Goal: Information Seeking & Learning: Compare options

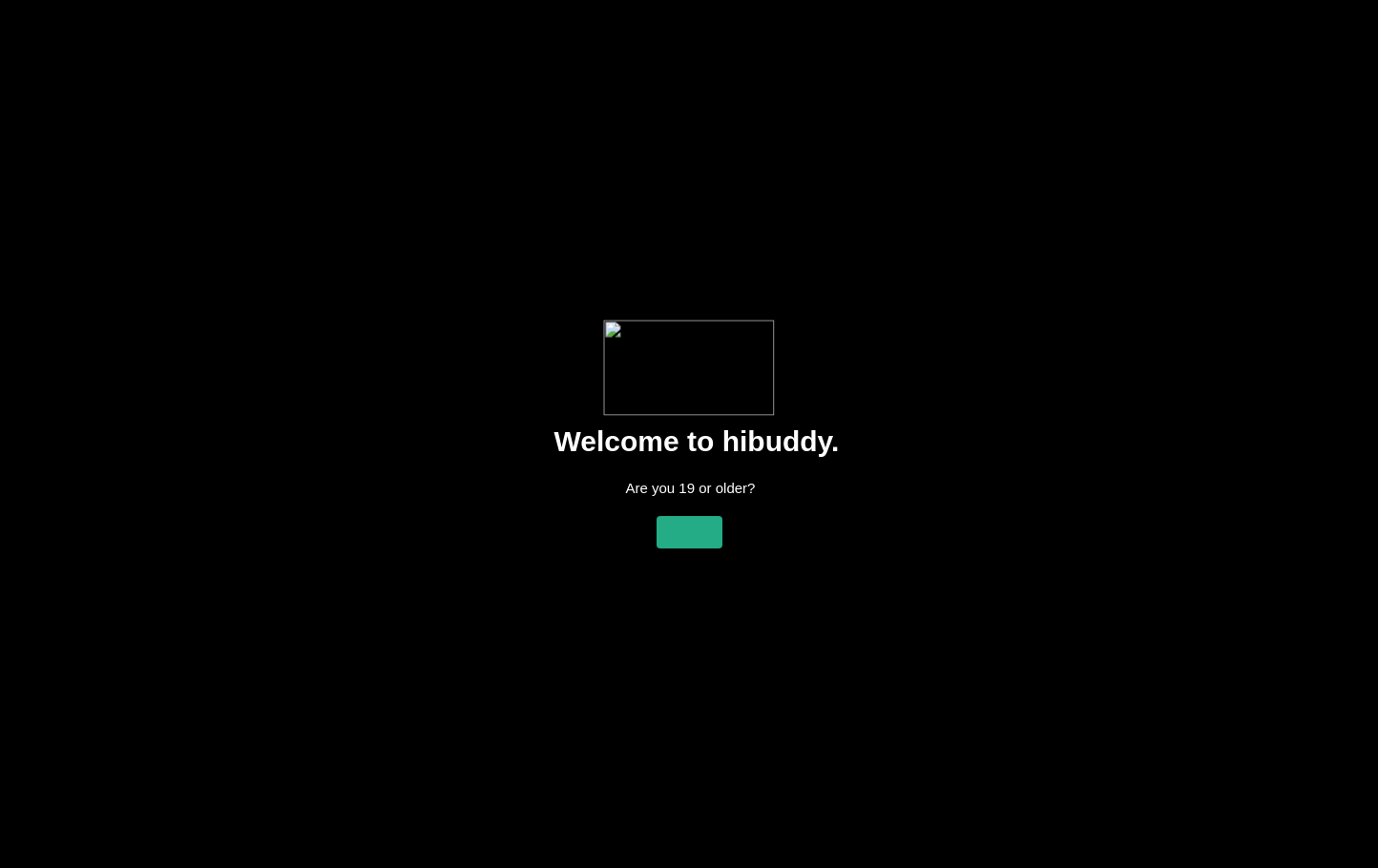
click at [689, 537] on flt-glass-pane at bounding box center [689, 434] width 1378 height 868
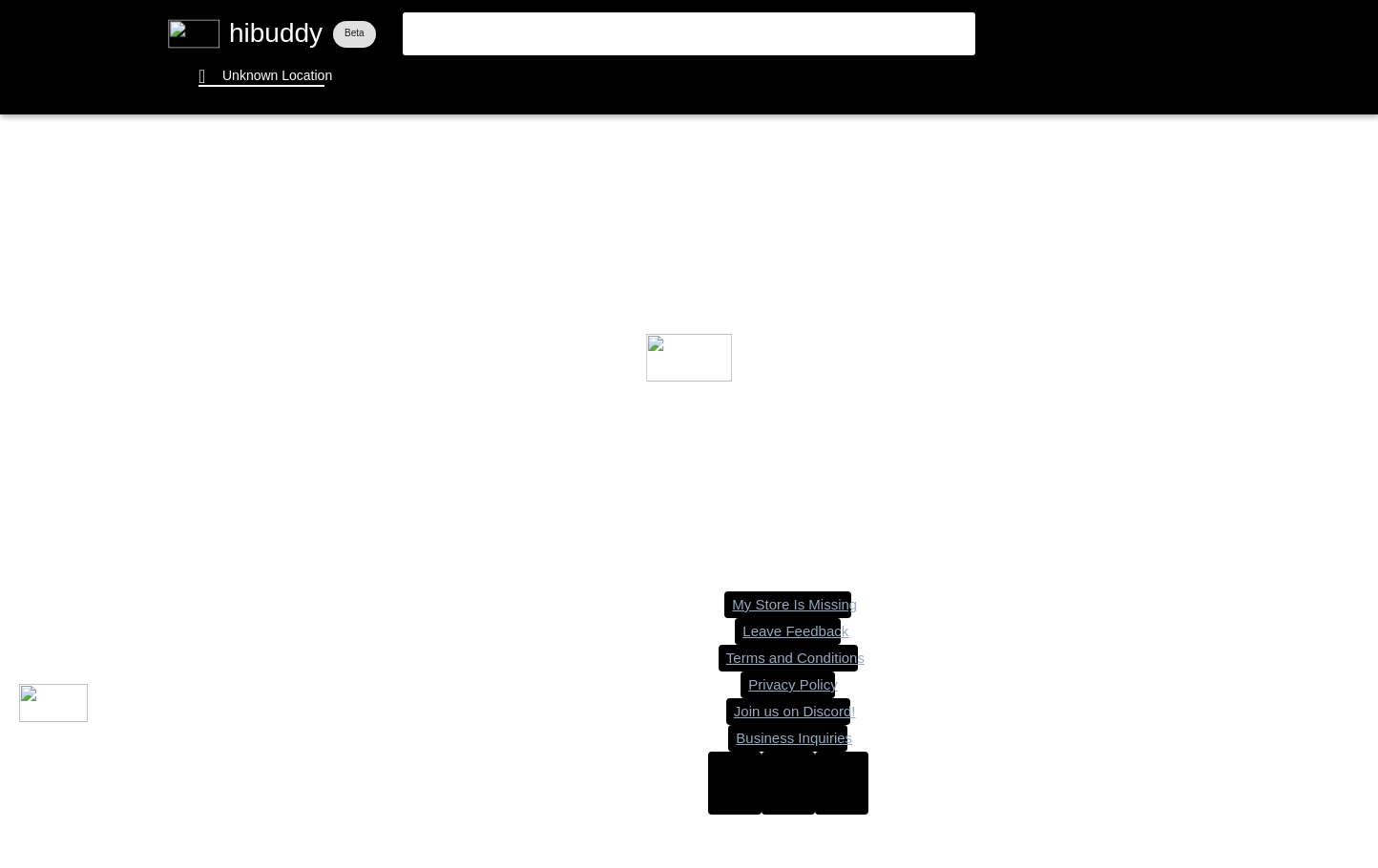
click at [301, 53] on flt-glass-pane at bounding box center [689, 434] width 1378 height 868
click at [293, 72] on flt-glass-pane at bounding box center [689, 434] width 1378 height 868
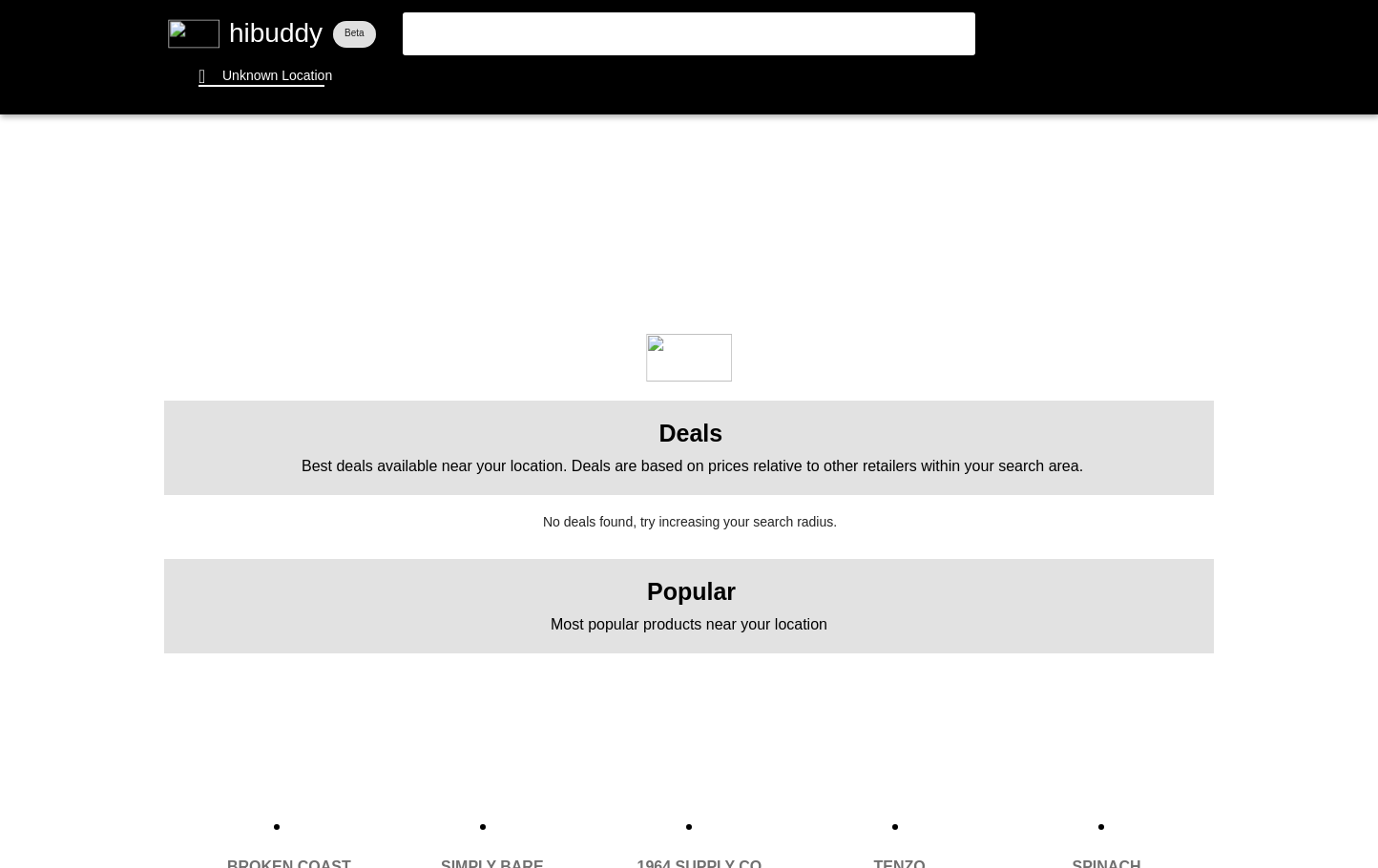
click at [235, 67] on flt-glass-pane at bounding box center [689, 434] width 1378 height 868
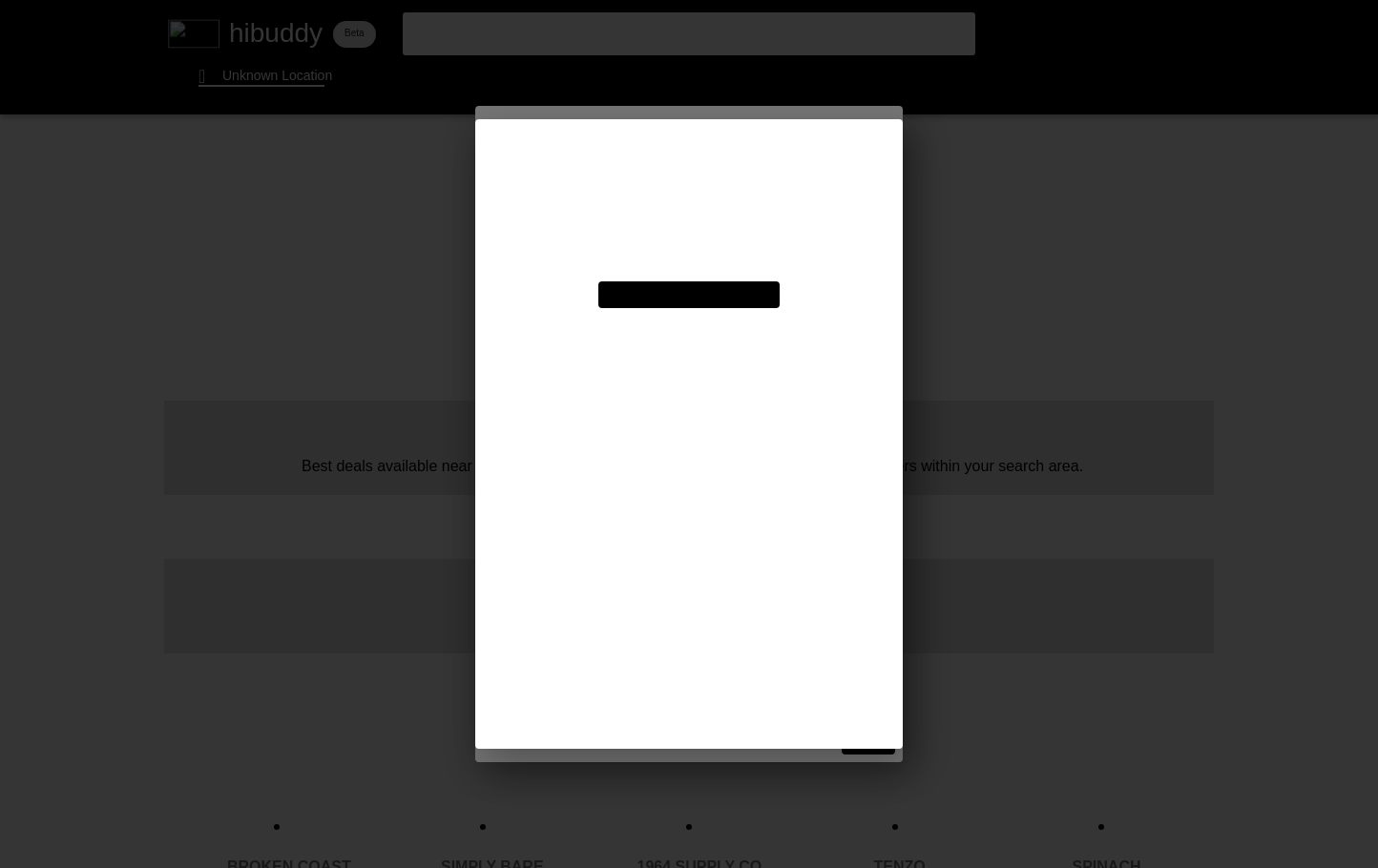
click at [245, 70] on flt-glass-pane at bounding box center [689, 434] width 1378 height 868
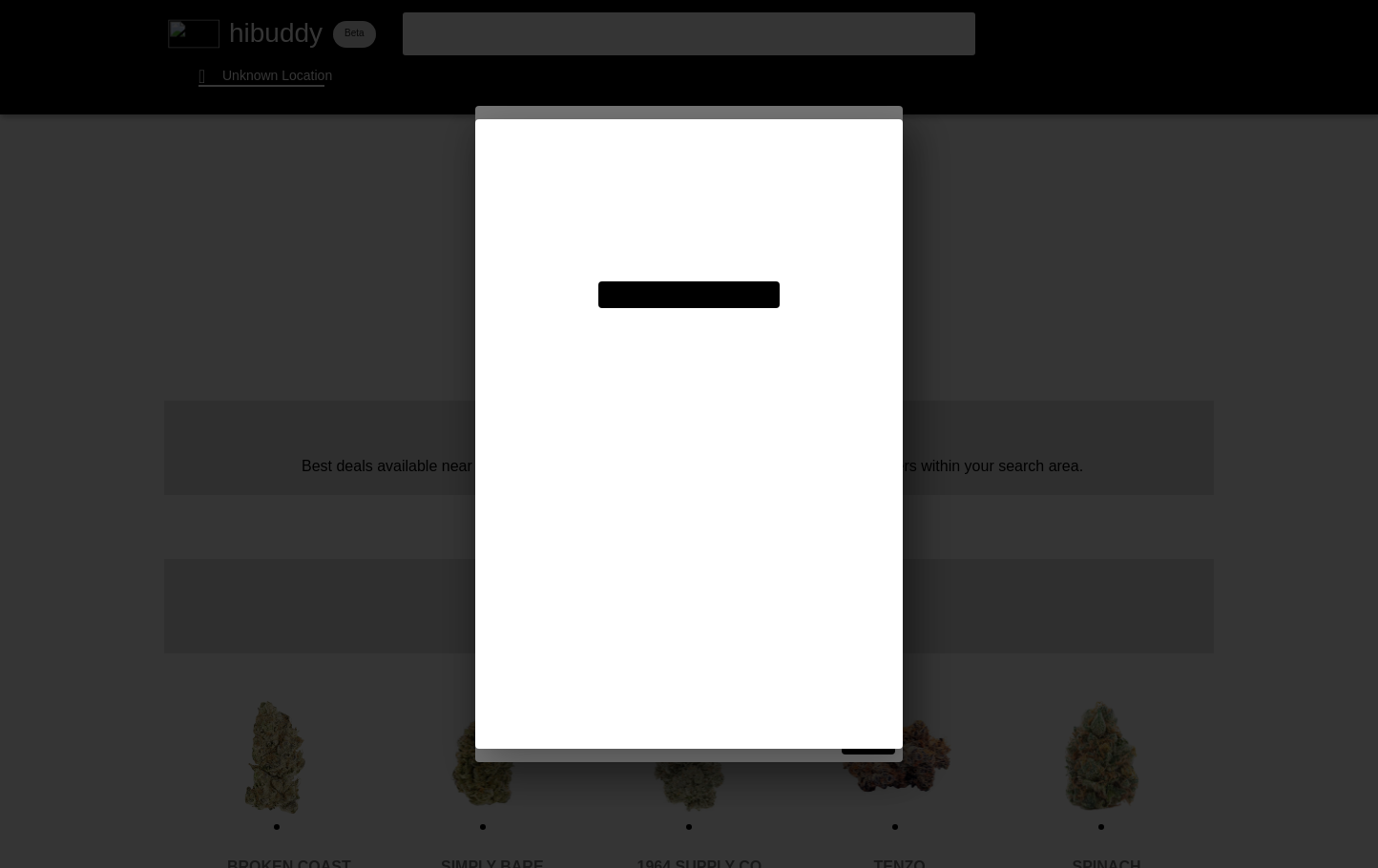
click at [713, 219] on flt-glass-pane at bounding box center [689, 434] width 1378 height 868
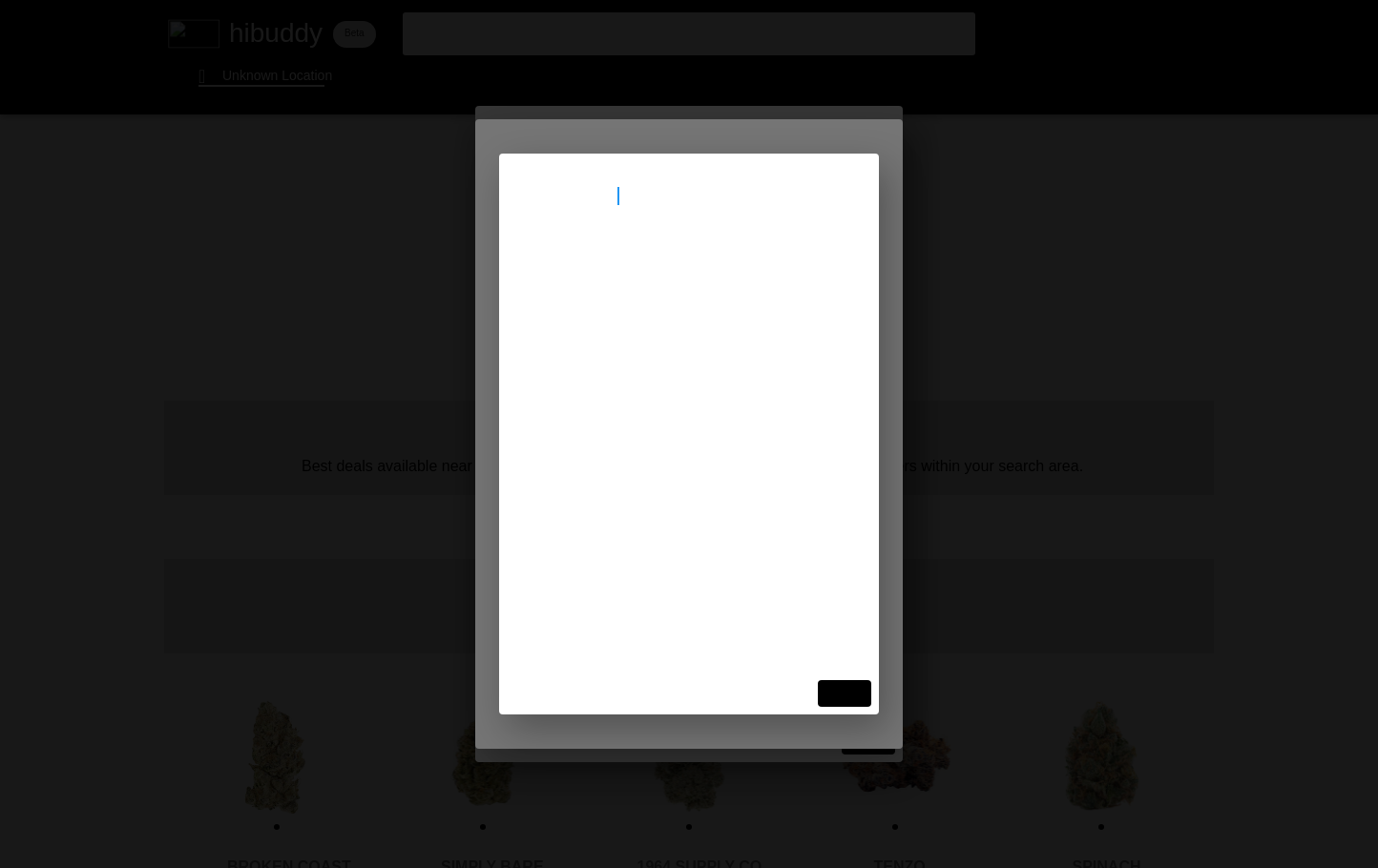
type input "[STREET_ADDRESS]"
click at [609, 277] on flt-glass-pane at bounding box center [689, 434] width 1378 height 868
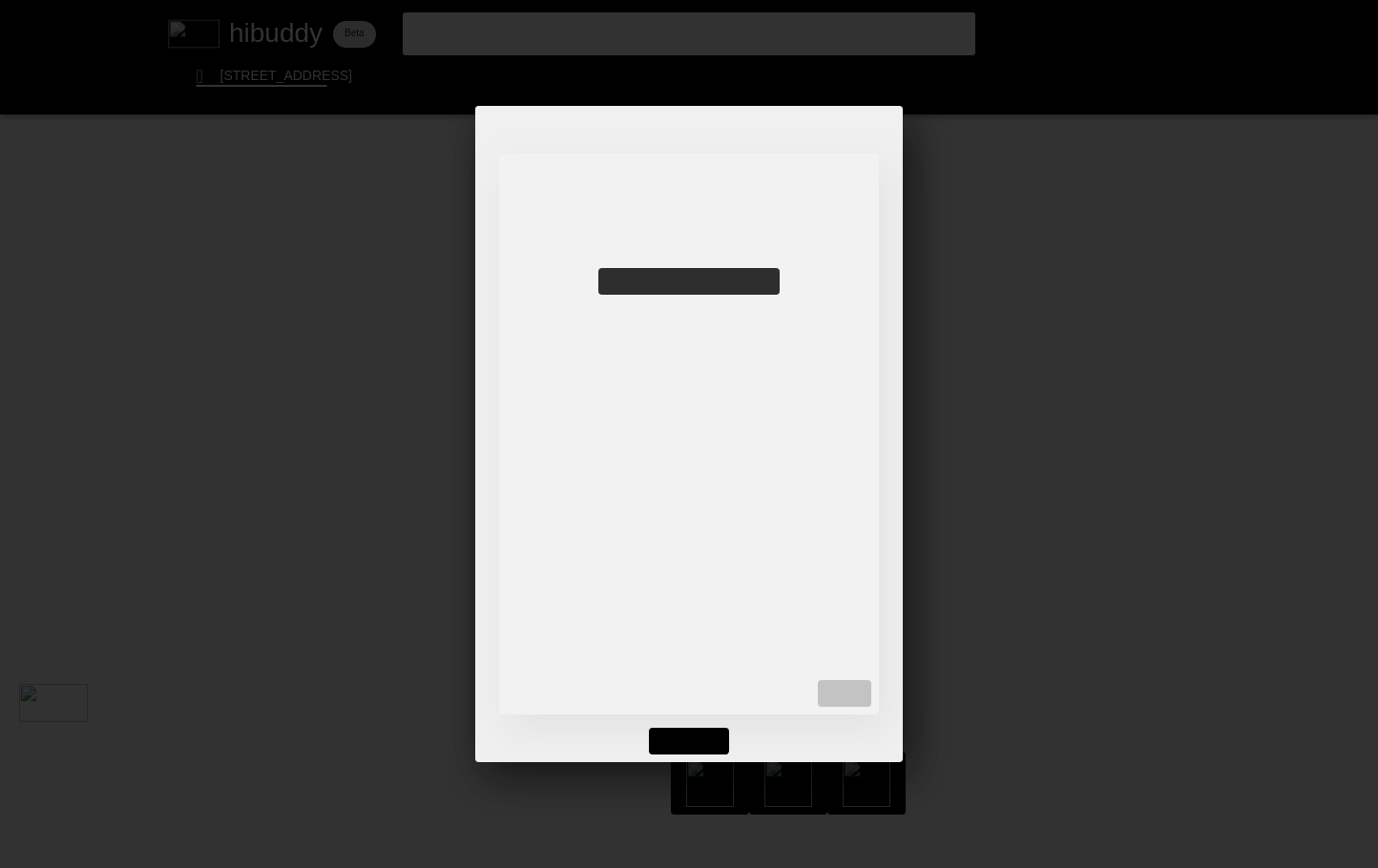
click at [679, 743] on flt-glass-pane at bounding box center [689, 434] width 1378 height 868
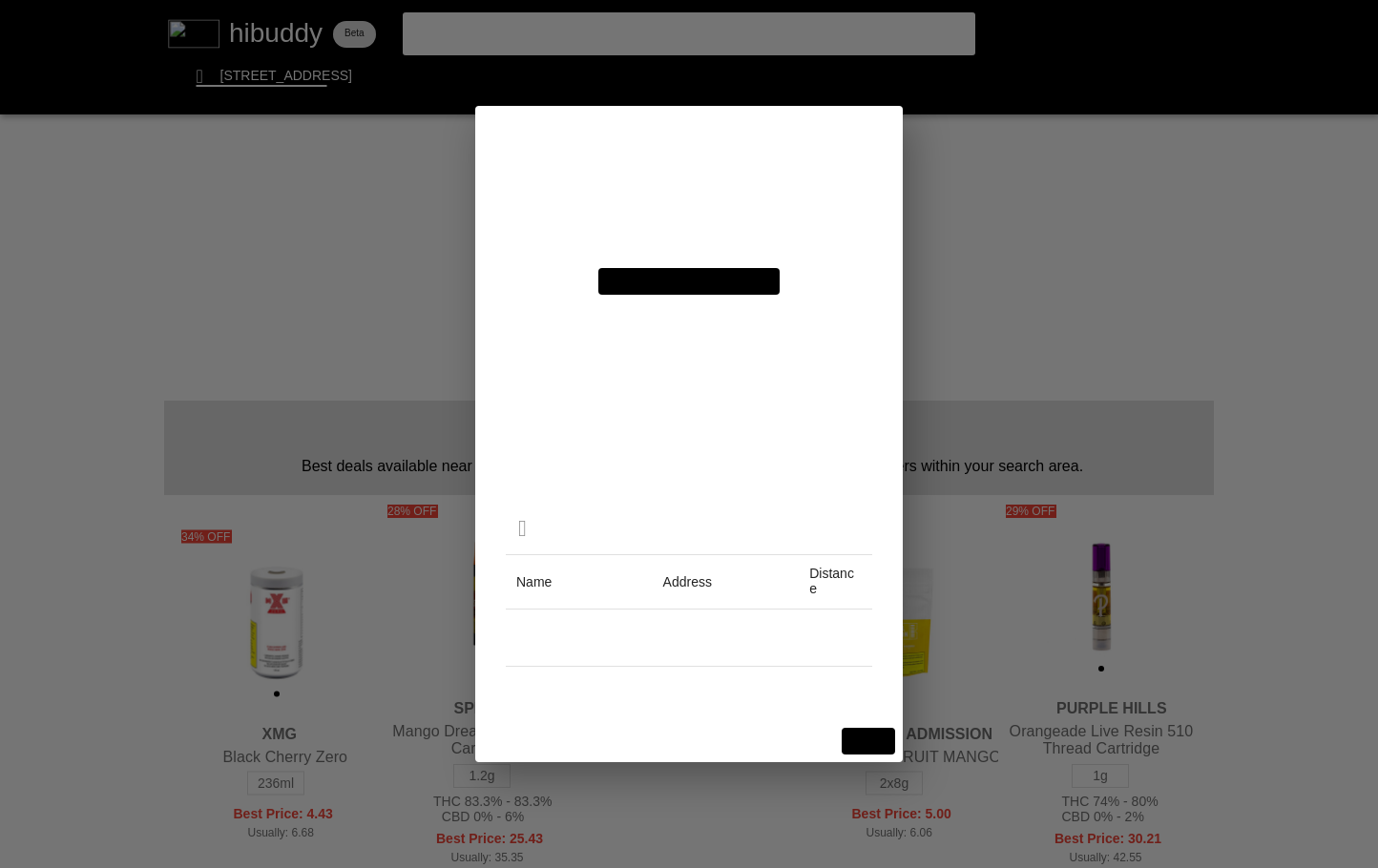
click at [865, 732] on flt-glass-pane at bounding box center [689, 434] width 1378 height 868
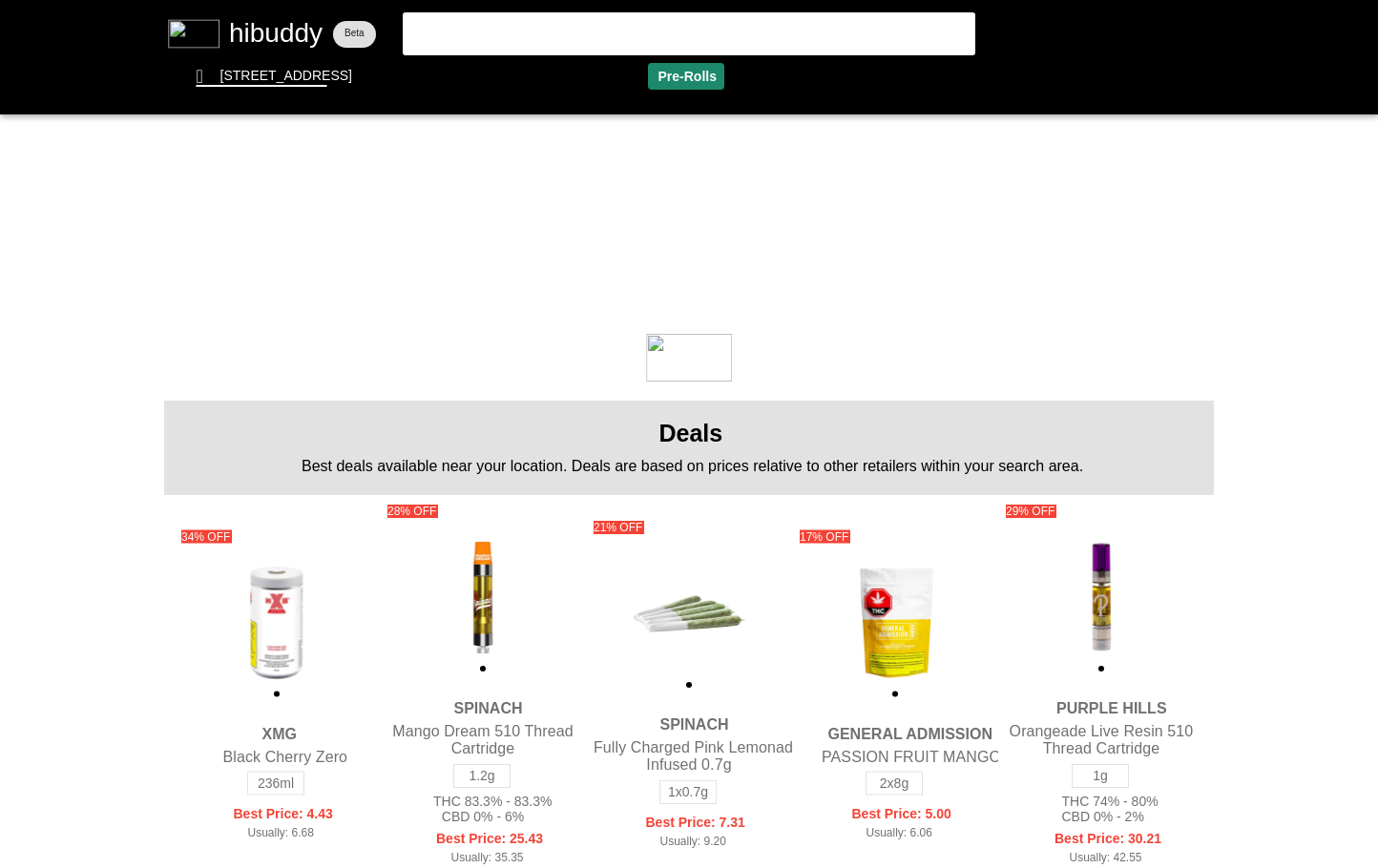
click at [669, 77] on flt-glass-pane at bounding box center [689, 434] width 1378 height 868
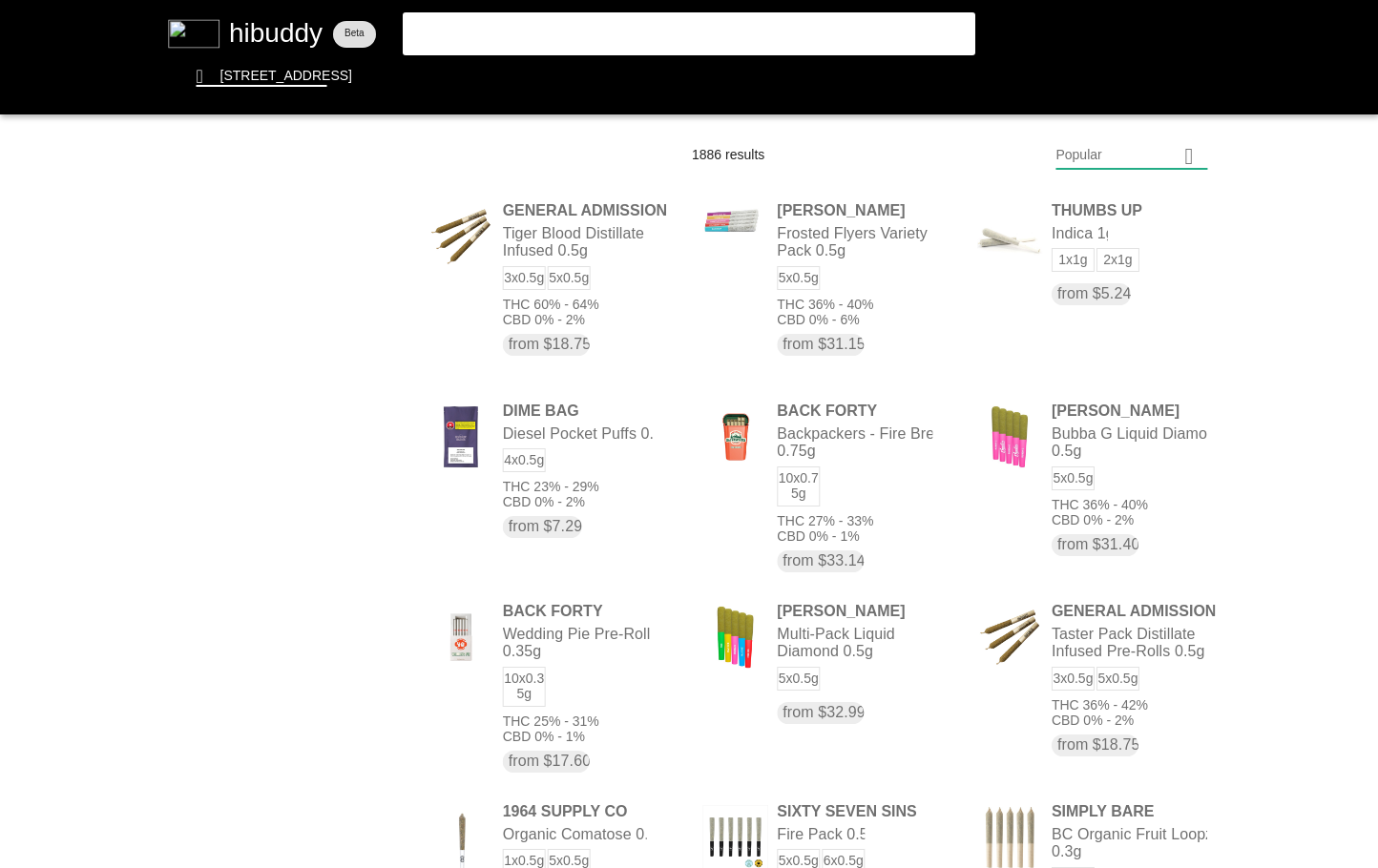
click at [1129, 159] on flt-glass-pane at bounding box center [689, 434] width 1378 height 868
click at [1141, 678] on flt-glass-pane at bounding box center [689, 434] width 1378 height 868
click at [1088, 655] on flt-glass-pane at bounding box center [689, 434] width 1378 height 868
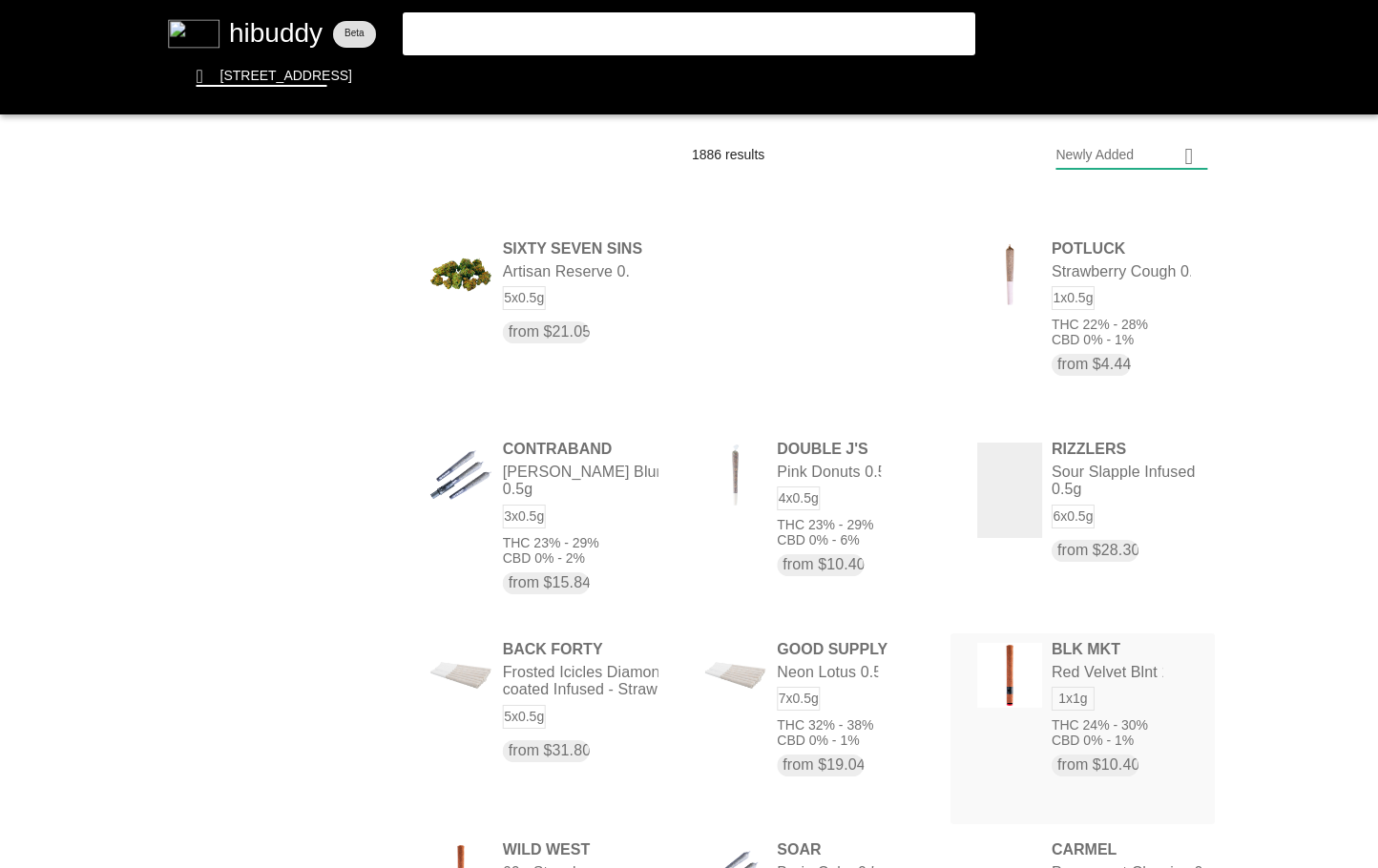
click at [1036, 671] on flt-glass-pane at bounding box center [689, 434] width 1378 height 868
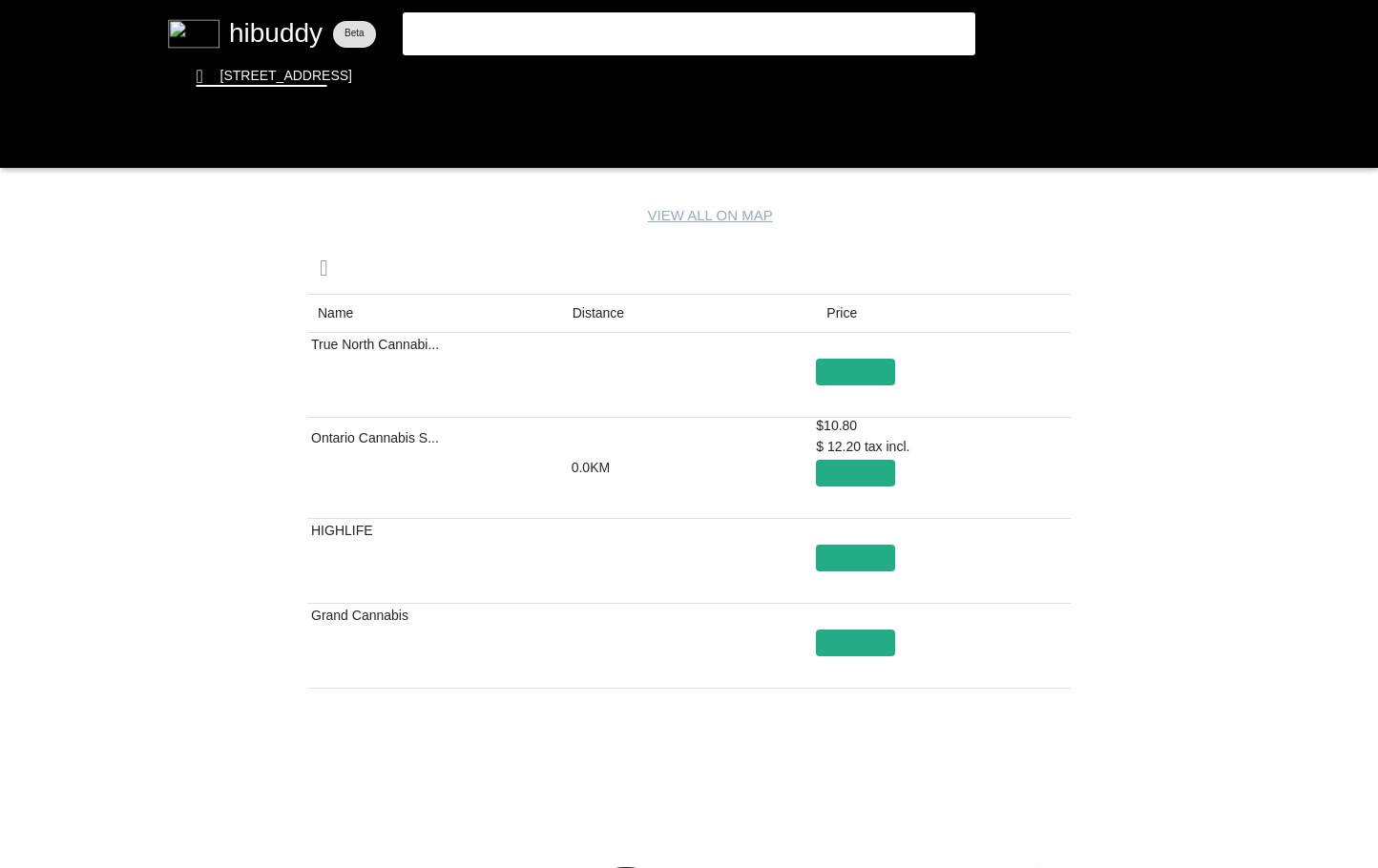
click at [637, 316] on flt-glass-pane at bounding box center [689, 434] width 1378 height 868
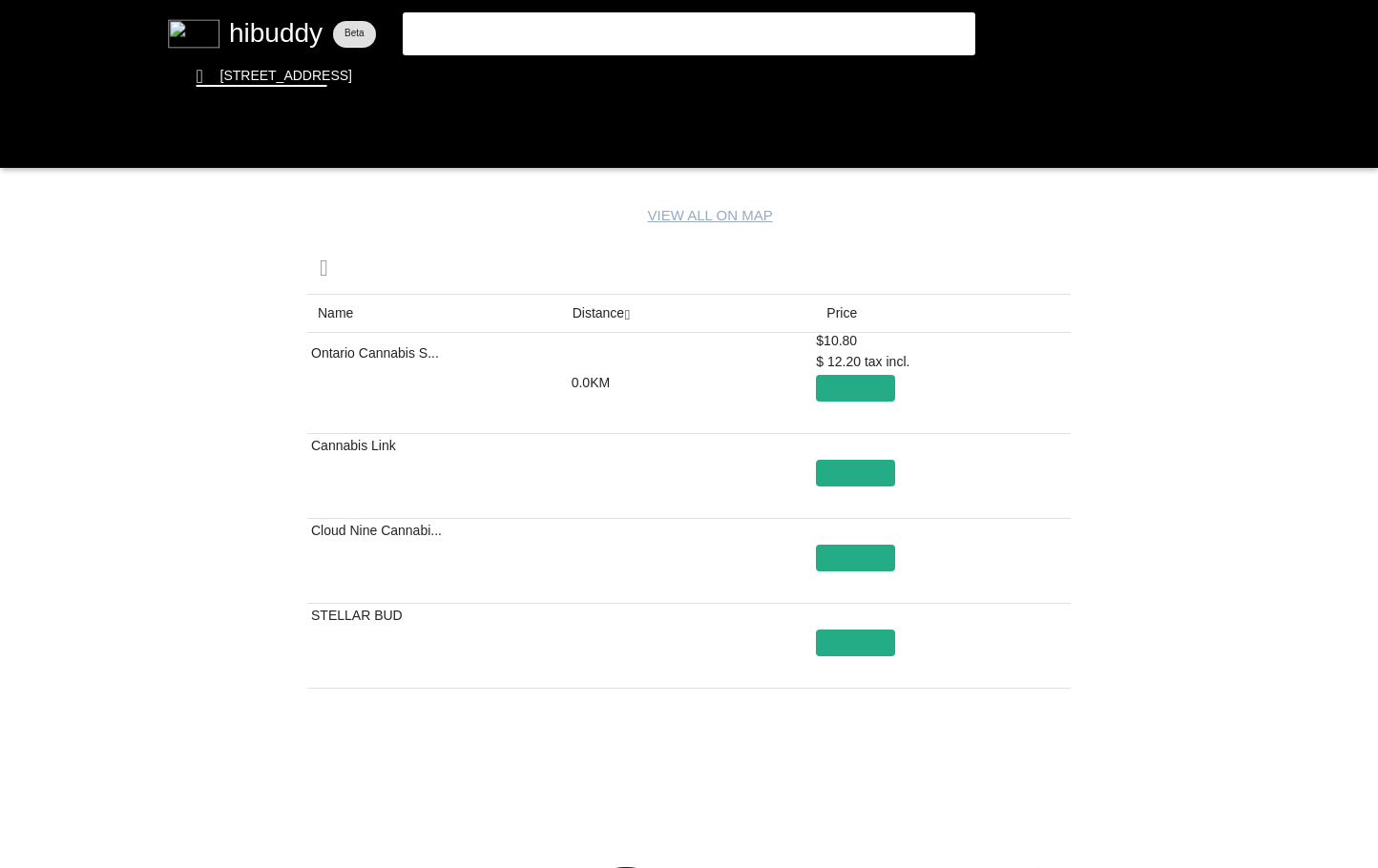
click at [28, 153] on flt-glass-pane at bounding box center [689, 434] width 1378 height 868
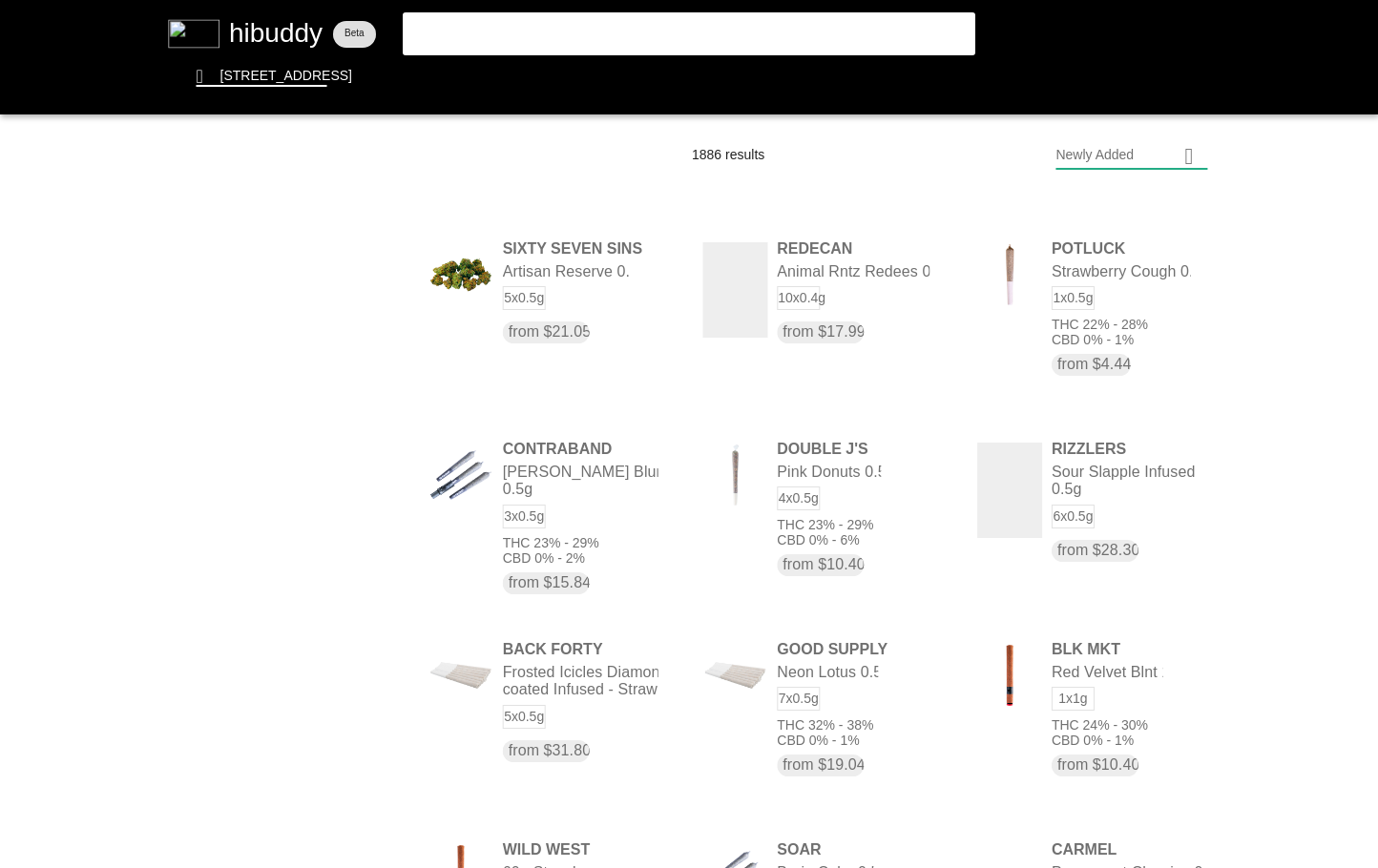
click at [1105, 176] on flt-glass-pane at bounding box center [689, 434] width 1378 height 868
click at [1111, 202] on flt-glass-pane at bounding box center [689, 434] width 1378 height 868
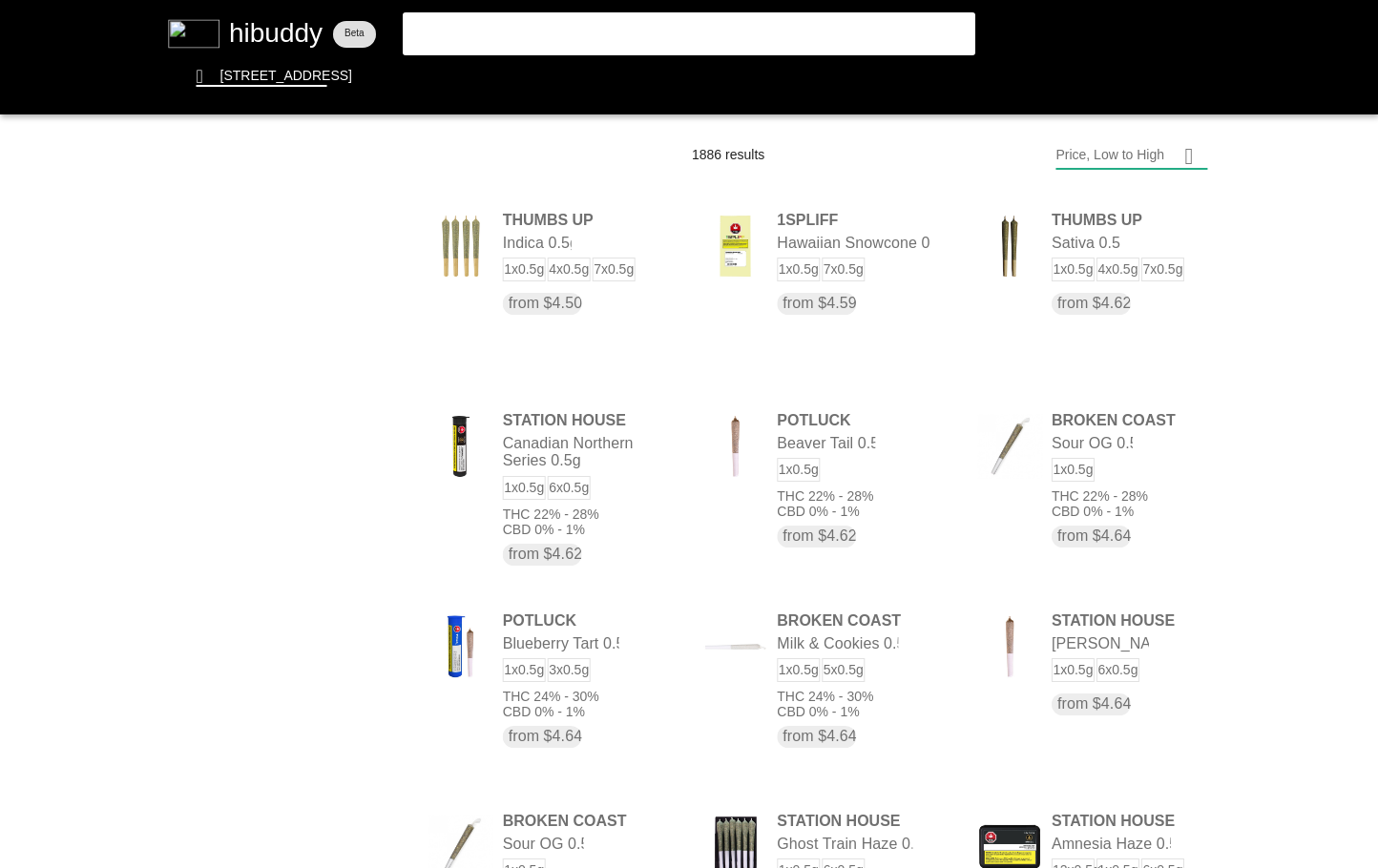
click at [1089, 454] on flt-glass-pane at bounding box center [689, 434] width 1378 height 868
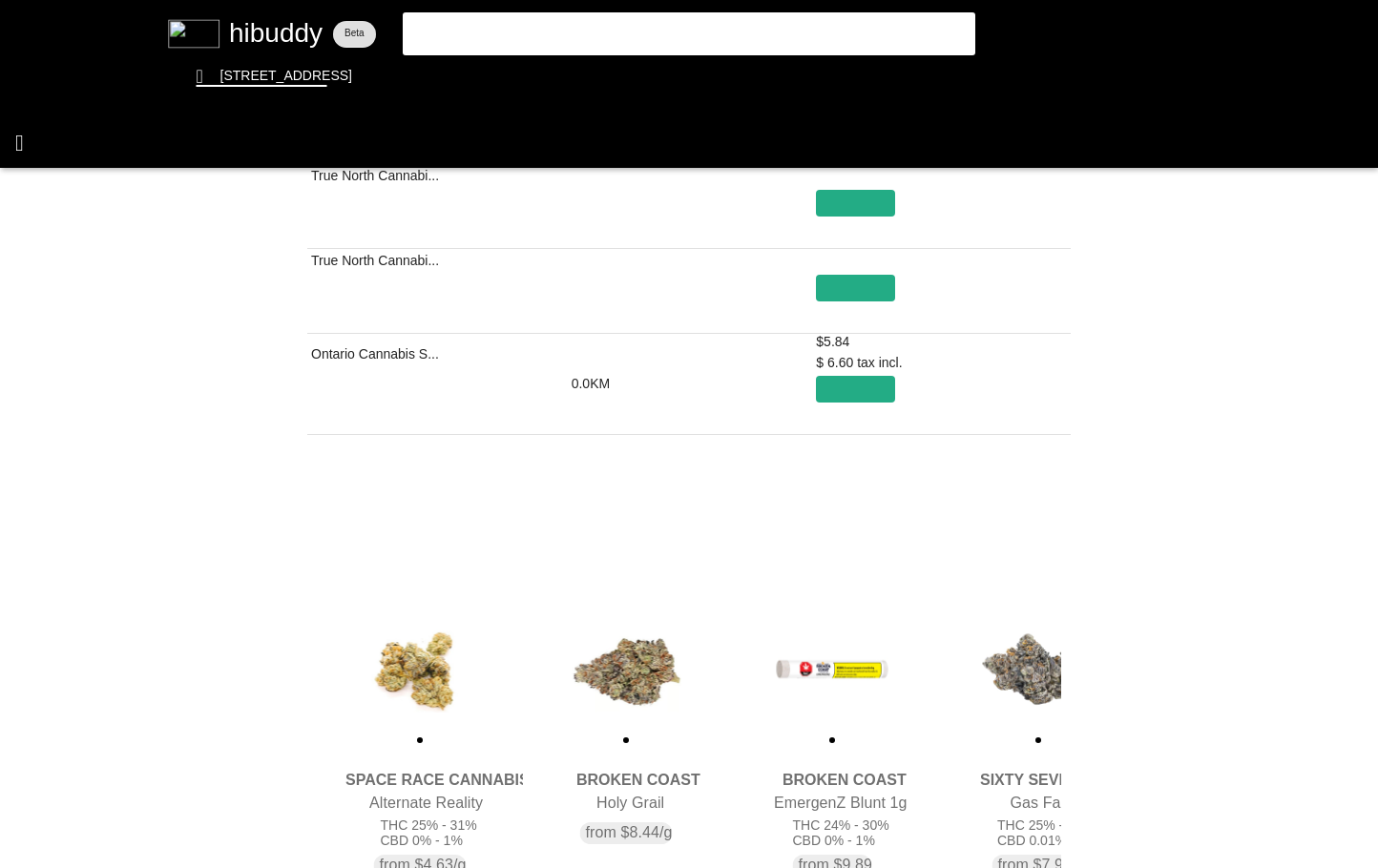
click at [36, 128] on flt-glass-pane at bounding box center [689, 434] width 1378 height 868
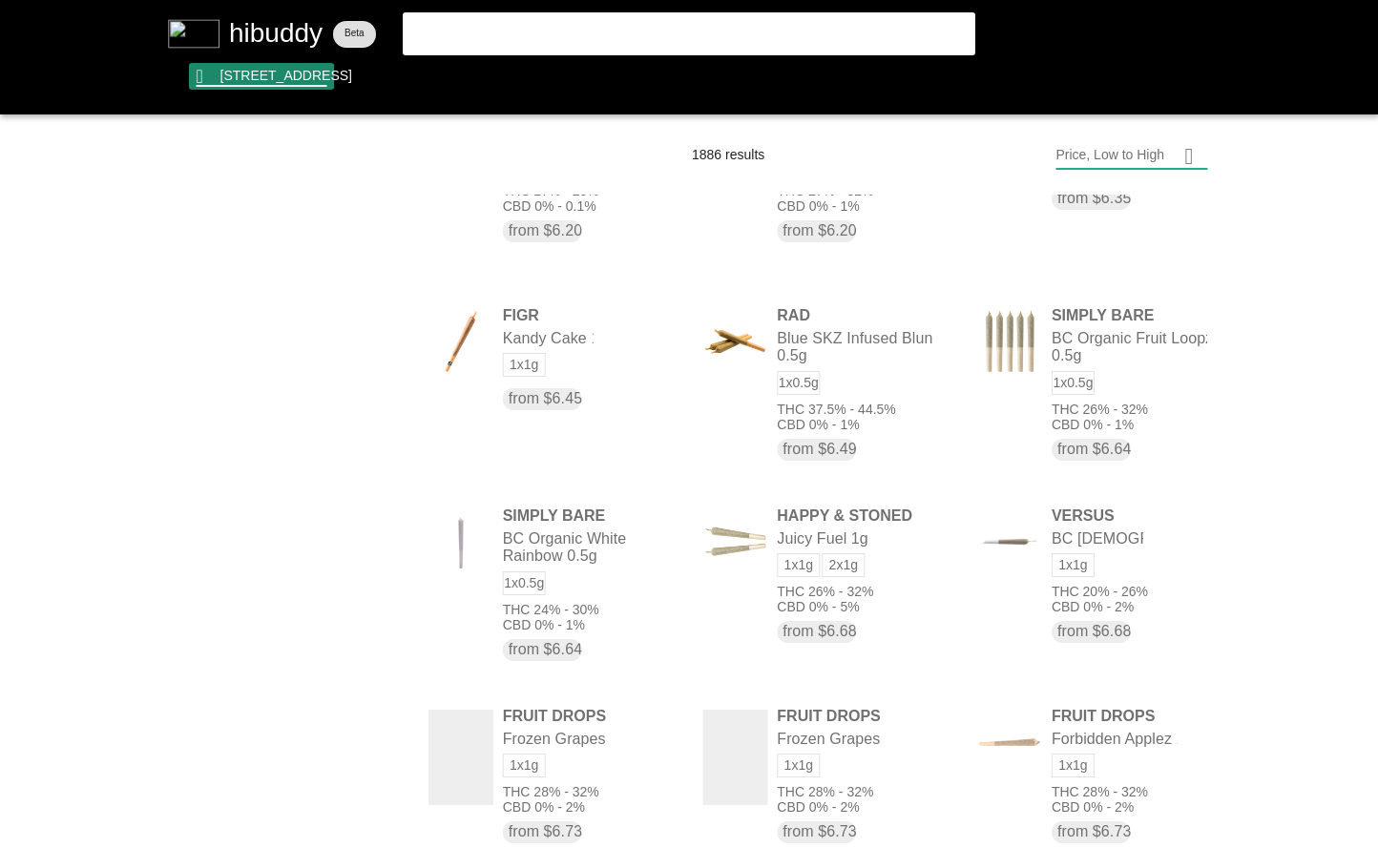
click at [284, 73] on flt-glass-pane at bounding box center [689, 434] width 1378 height 868
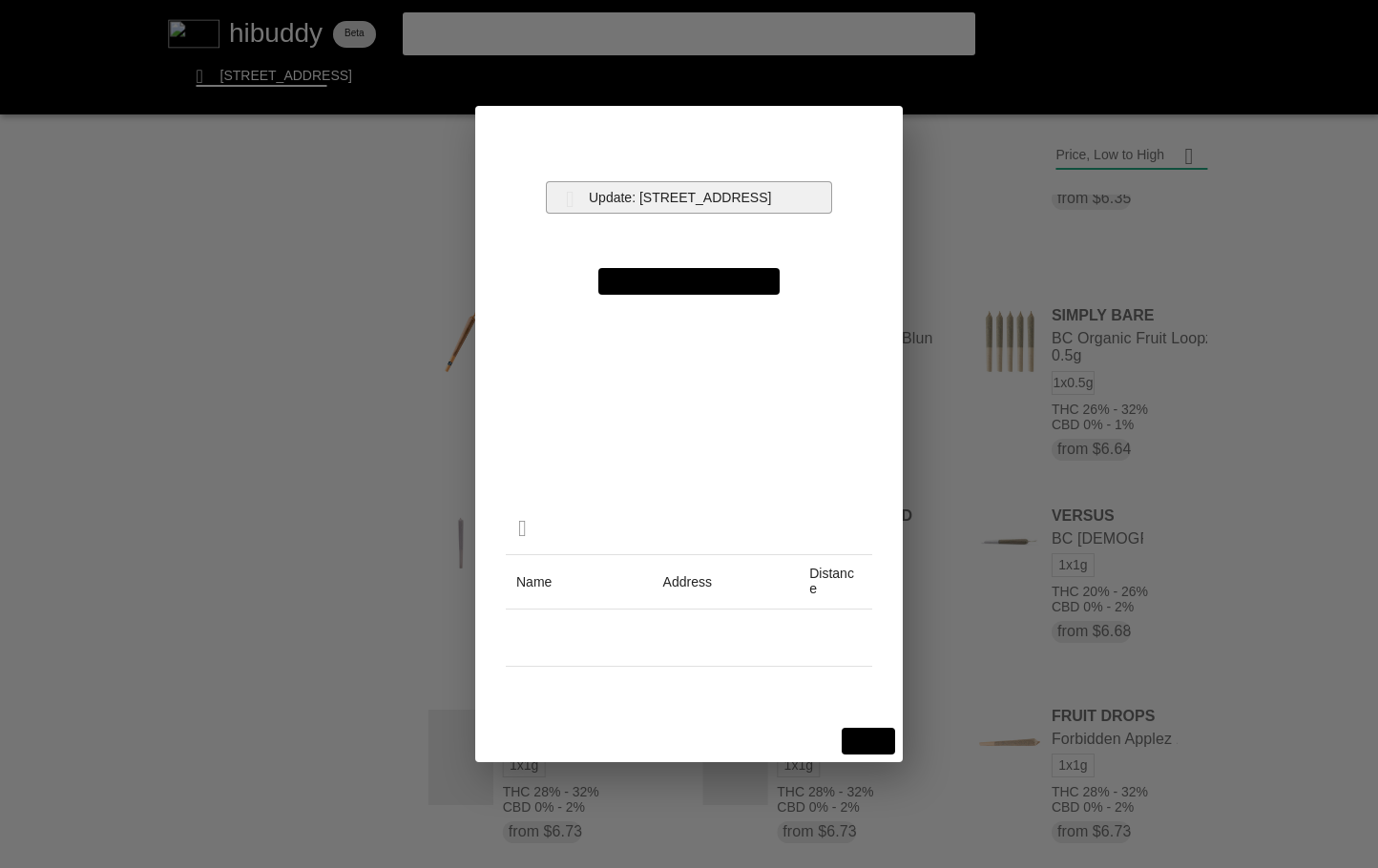
click at [695, 198] on flt-glass-pane at bounding box center [689, 434] width 1378 height 868
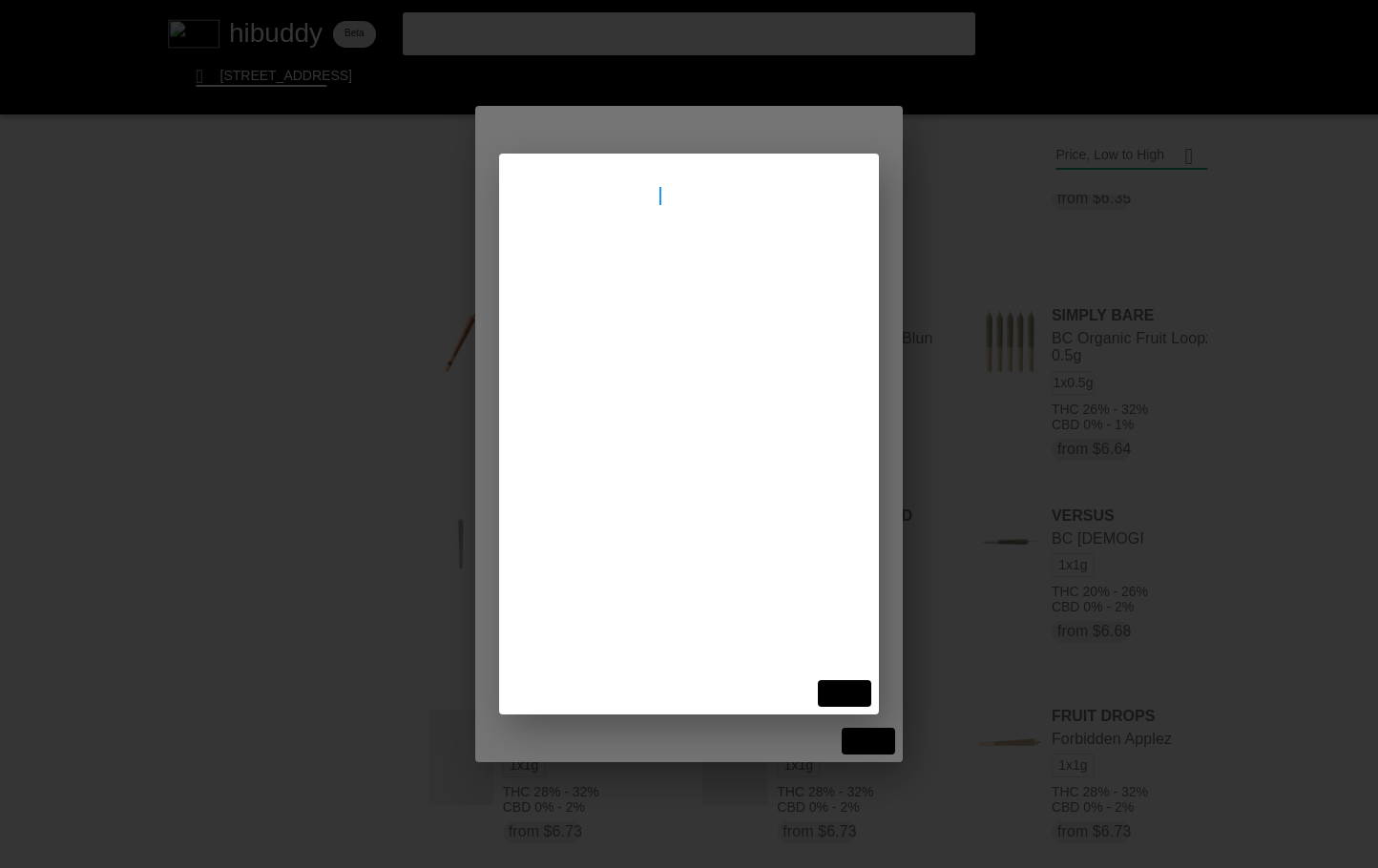
type input "[STREET_ADDRESS]"
click at [648, 340] on flt-glass-pane at bounding box center [689, 434] width 1378 height 868
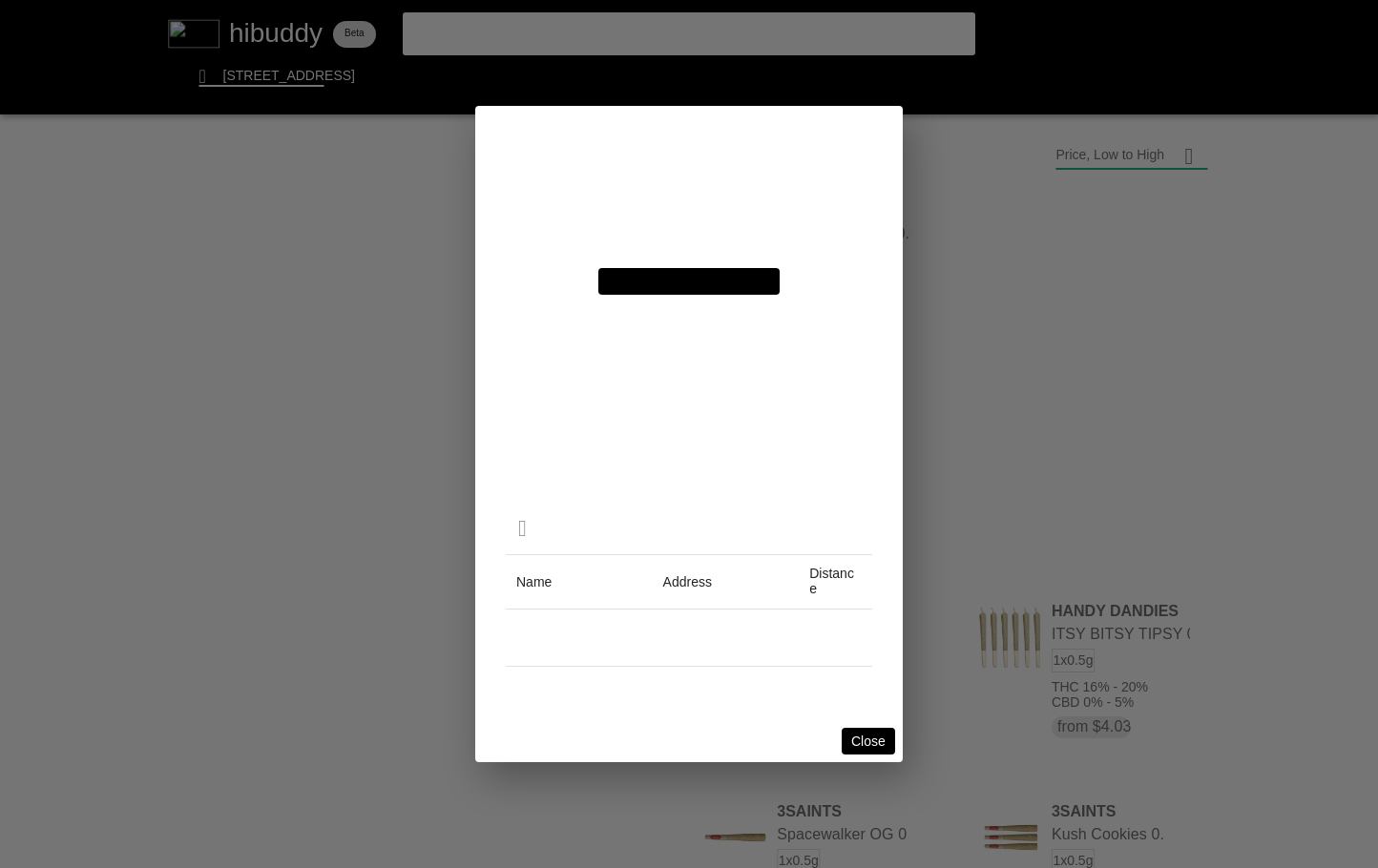
click at [859, 738] on flt-glass-pane at bounding box center [689, 434] width 1378 height 868
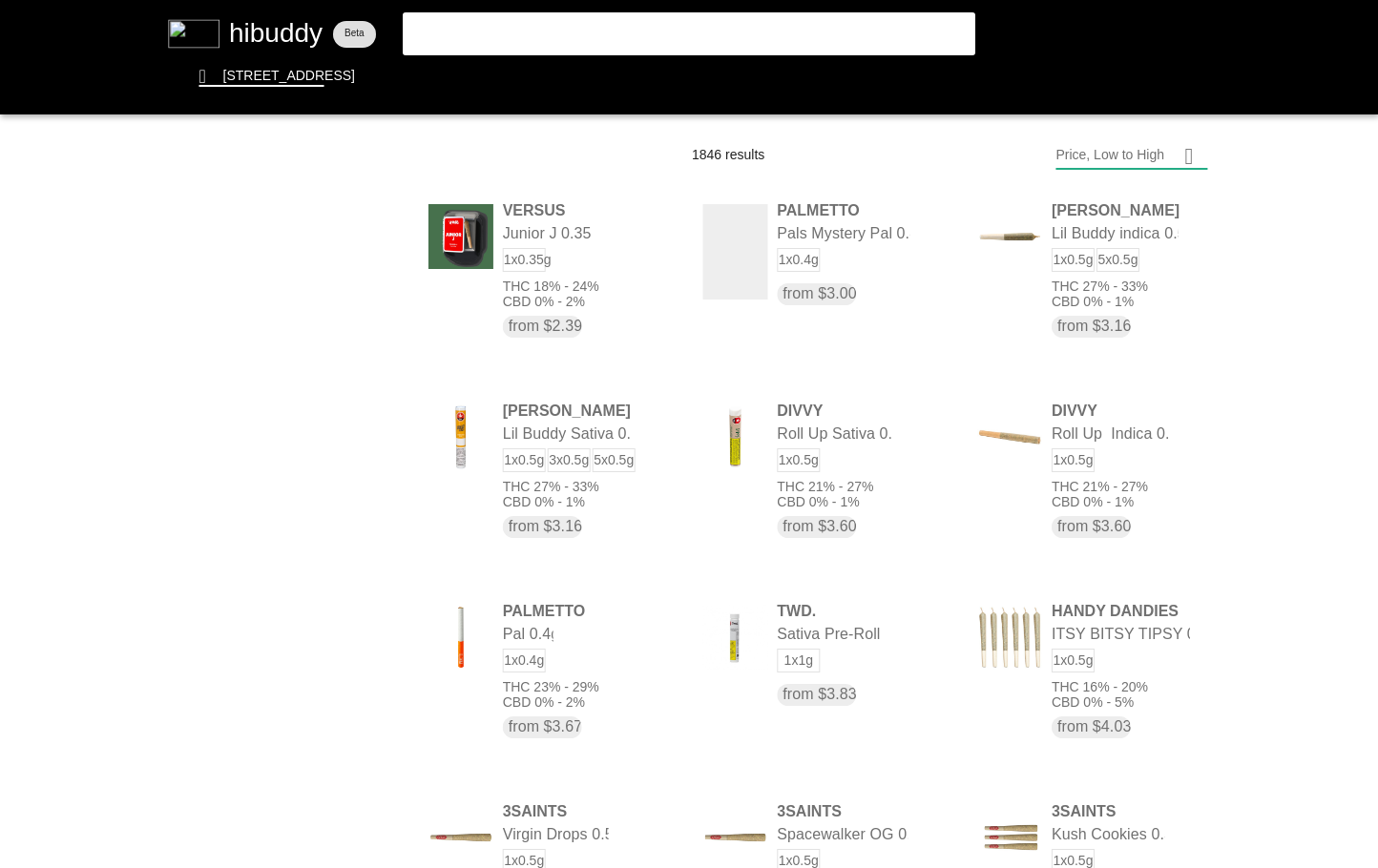
click at [1100, 142] on flt-glass-pane at bounding box center [689, 434] width 1378 height 868
click at [1097, 219] on flt-glass-pane at bounding box center [689, 434] width 1378 height 868
